Goal: Find specific page/section: Find specific page/section

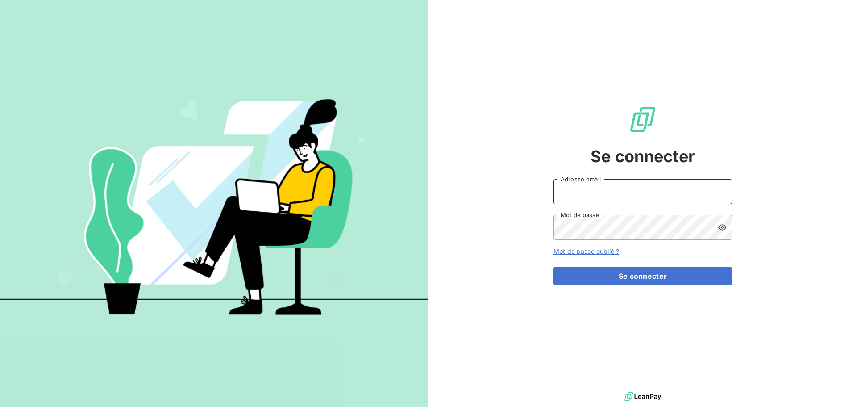
type input "[EMAIL_ADDRESS][DOMAIN_NAME]"
click at [605, 264] on form "[EMAIL_ADDRESS][DOMAIN_NAME] Adresse email Mot de passe Mot de passe oublié ? S…" at bounding box center [643, 232] width 179 height 106
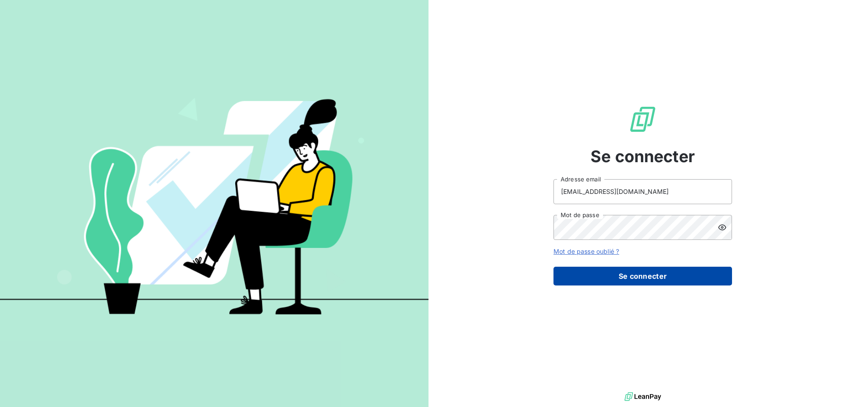
click at [608, 271] on button "Se connecter" at bounding box center [643, 276] width 179 height 19
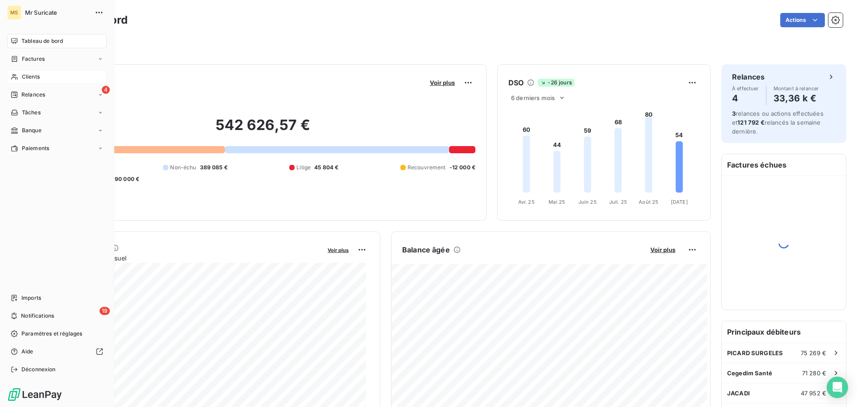
click at [8, 78] on div "Clients" at bounding box center [57, 77] width 100 height 14
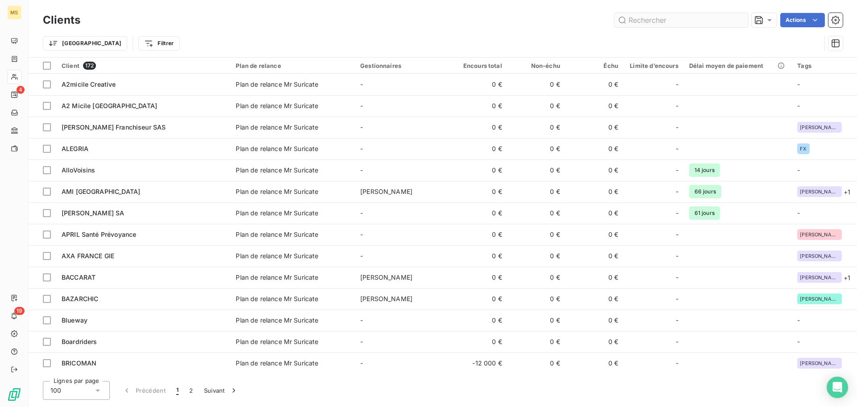
click at [668, 18] on input "text" at bounding box center [681, 20] width 134 height 14
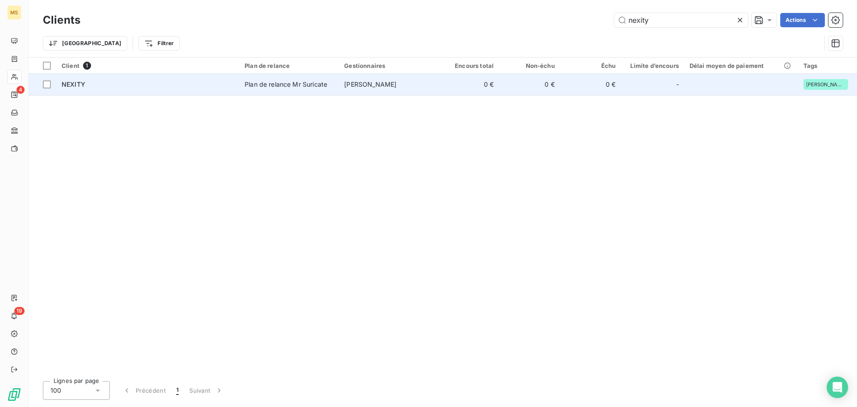
type input "nexity"
click at [199, 90] on td "NEXITY" at bounding box center [147, 84] width 183 height 21
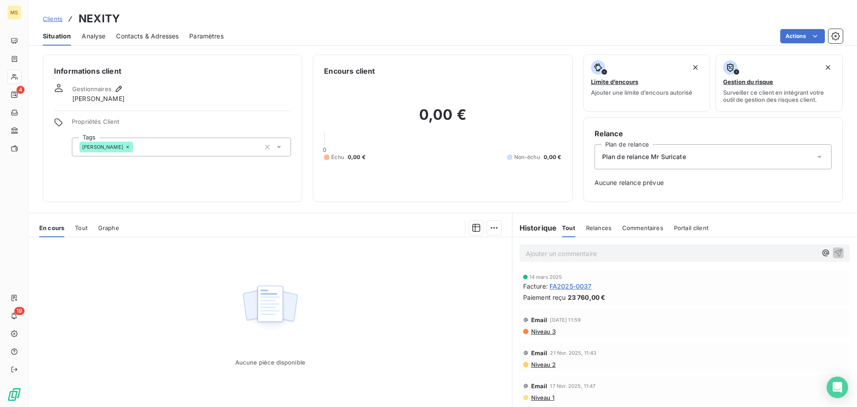
click at [566, 285] on span "FA2025-0037" at bounding box center [571, 285] width 42 height 9
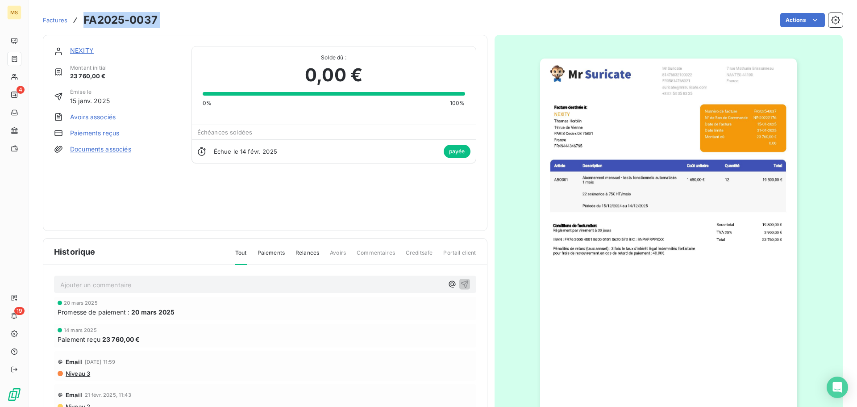
drag, startPoint x: 169, startPoint y: 24, endPoint x: 76, endPoint y: 23, distance: 92.9
click at [76, 23] on div "Factures FA2025-0037 Actions" at bounding box center [443, 20] width 800 height 19
copy section "FA2025-0037 Actions"
click at [607, 250] on img "button" at bounding box center [668, 239] width 257 height 363
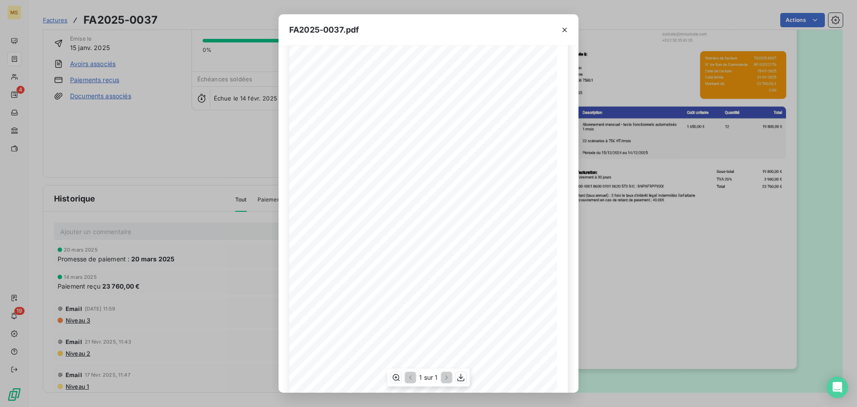
scroll to position [54, 0]
